Goal: Find specific page/section: Find specific page/section

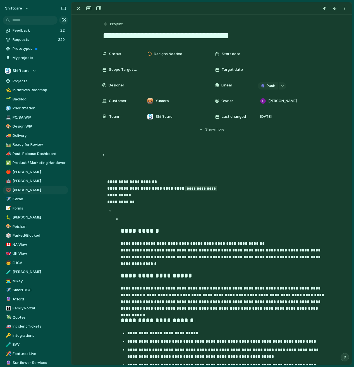
scroll to position [98, 0]
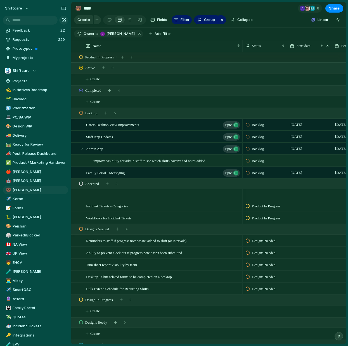
scroll to position [0, 58]
